Goal: Task Accomplishment & Management: Use online tool/utility

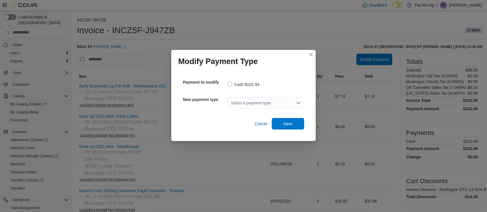
click at [267, 102] on div "Select a payment type" at bounding box center [265, 103] width 77 height 12
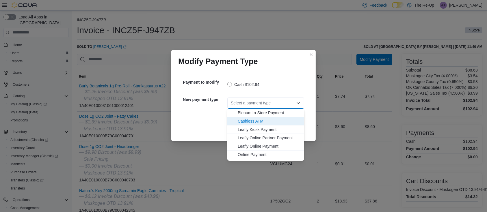
click at [261, 121] on span "Cashless ATM" at bounding box center [269, 121] width 63 height 6
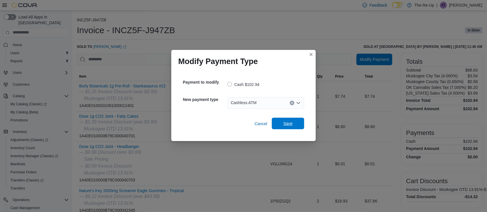
click at [289, 124] on span "Save" at bounding box center [287, 124] width 9 height 6
